Goal: Information Seeking & Learning: Learn about a topic

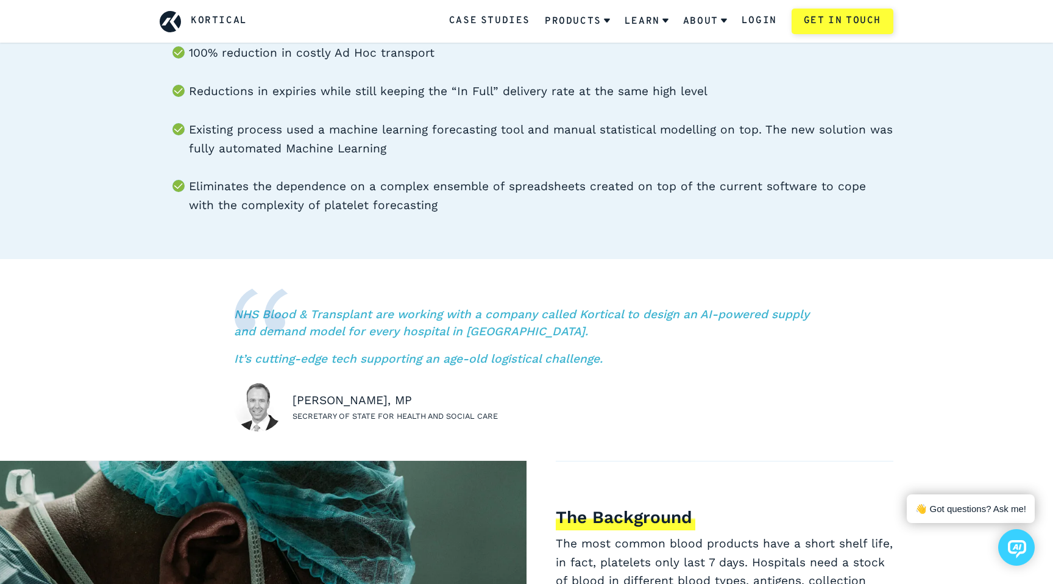
scroll to position [309, 0]
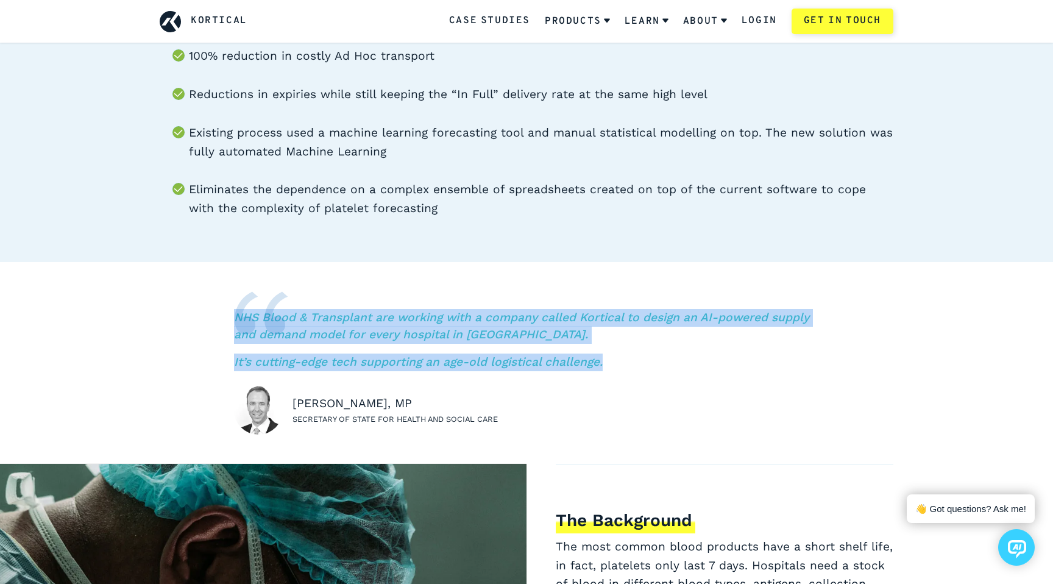
drag, startPoint x: 609, startPoint y: 364, endPoint x: 260, endPoint y: 316, distance: 351.8
click at [260, 316] on blockquote "NHS Blood & Transplant are working with a company called Kortical to design an …" at bounding box center [526, 362] width 585 height 143
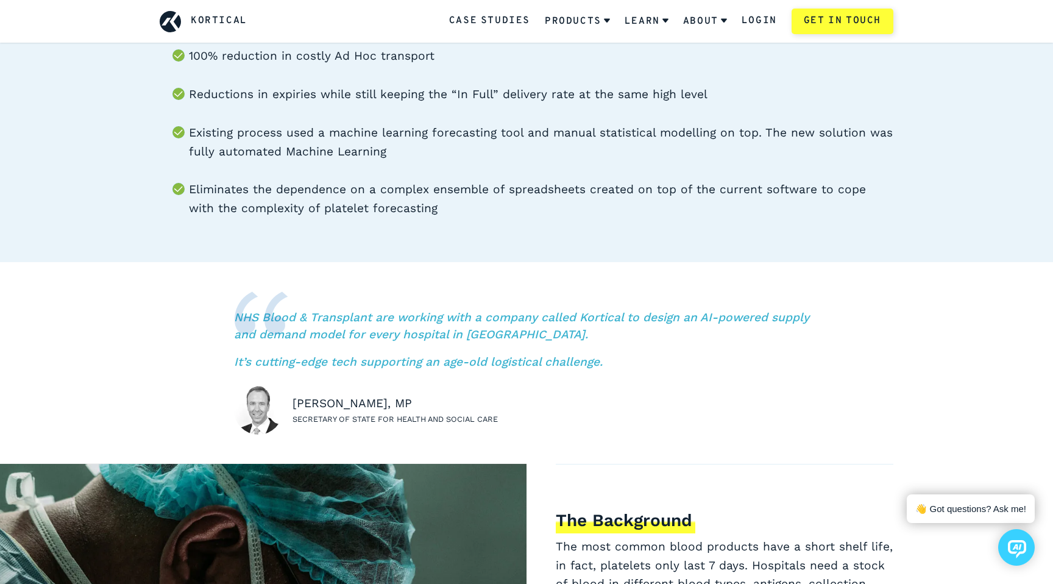
click at [327, 324] on p "NHS Blood & Transplant are working with a company called Kortical to design an …" at bounding box center [526, 326] width 585 height 35
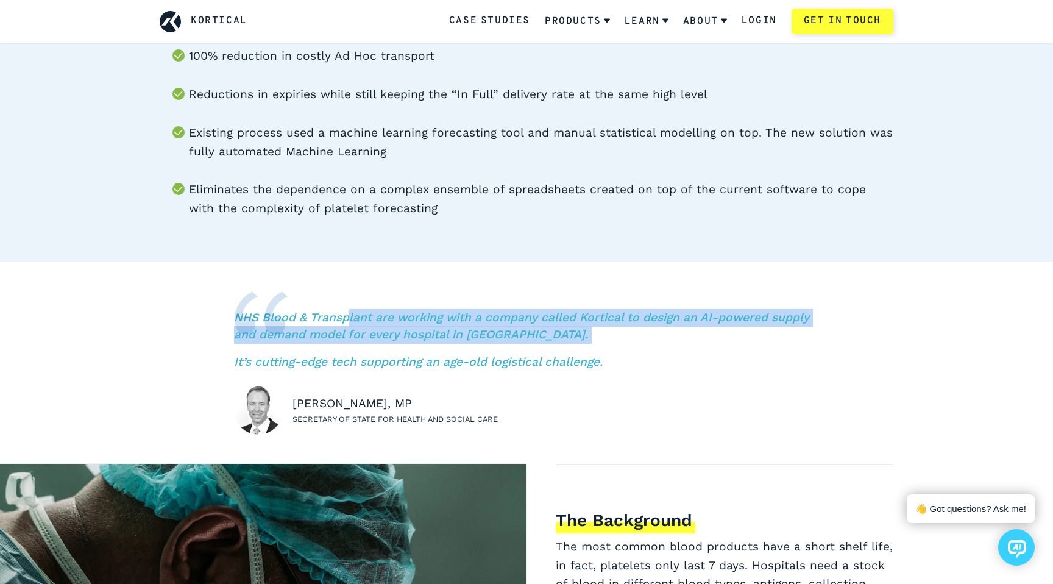
drag, startPoint x: 345, startPoint y: 324, endPoint x: 426, endPoint y: 350, distance: 84.6
click at [426, 350] on div "NHS Blood & Transplant are working with a company called Kortical to design an …" at bounding box center [526, 331] width 585 height 80
click at [266, 321] on img at bounding box center [261, 312] width 54 height 43
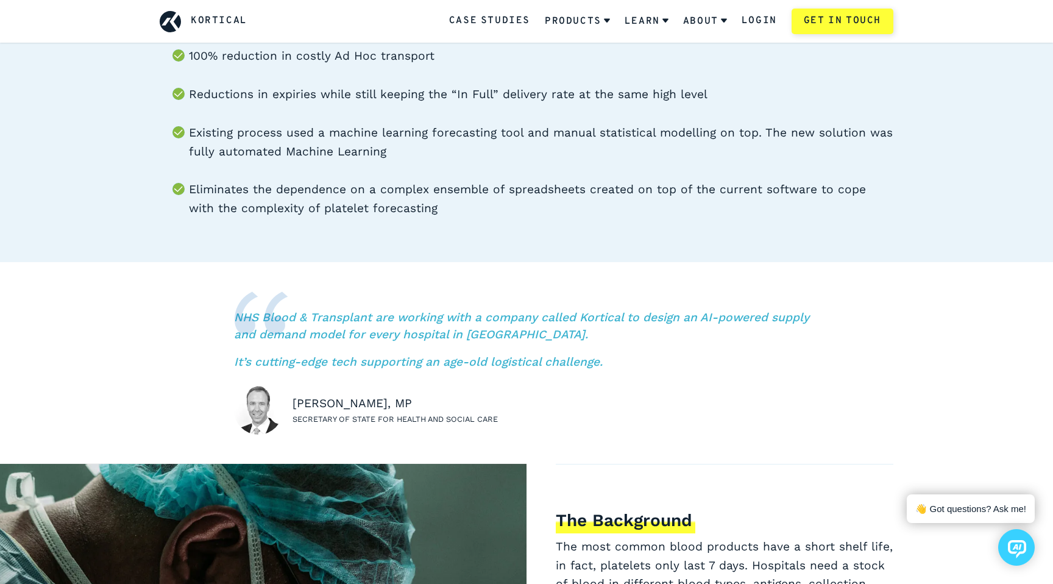
click at [213, 322] on div "NHS Blood & Transplant are working with a company called Kortical to design an …" at bounding box center [526, 363] width 1053 height 202
click at [324, 316] on p "NHS Blood & Transplant are working with a company called Kortical to design an …" at bounding box center [526, 326] width 585 height 35
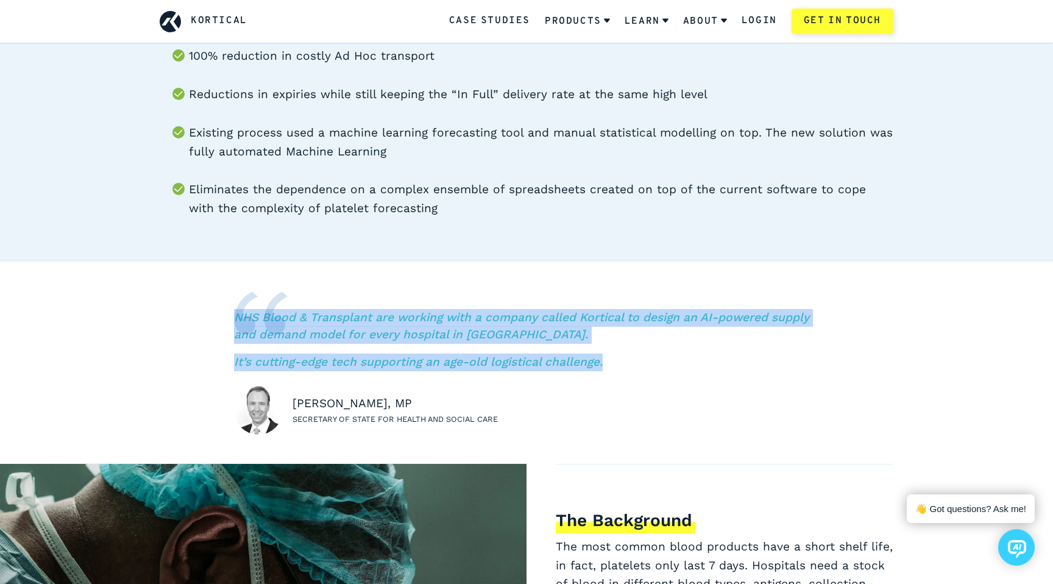
drag, startPoint x: 603, startPoint y: 361, endPoint x: 233, endPoint y: 310, distance: 373.9
click at [233, 311] on div "NHS Blood & Transplant are working with a company called Kortical to design an …" at bounding box center [526, 363] width 1053 height 202
copy div "NHS Blood & Transplant are working with a company called Kortical to design an …"
